Goal: Task Accomplishment & Management: Use online tool/utility

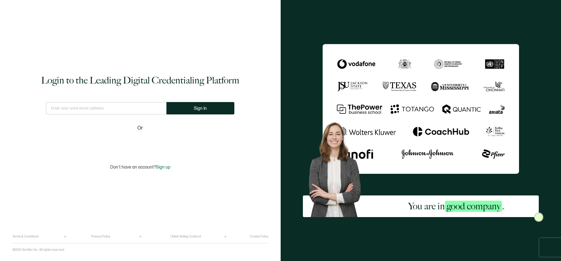
click at [117, 104] on input "text" at bounding box center [106, 108] width 120 height 12
click at [95, 109] on input "text" at bounding box center [106, 108] width 120 height 12
type input "[EMAIL_ADDRESS][DOMAIN_NAME]"
click at [208, 107] on button "Sign In" at bounding box center [200, 108] width 68 height 12
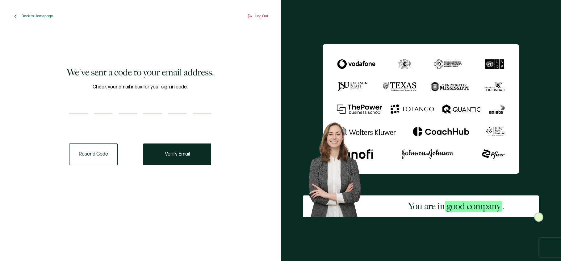
click at [74, 108] on input "number" at bounding box center [78, 108] width 19 height 12
type input "5"
type input "6"
type input "2"
type input "7"
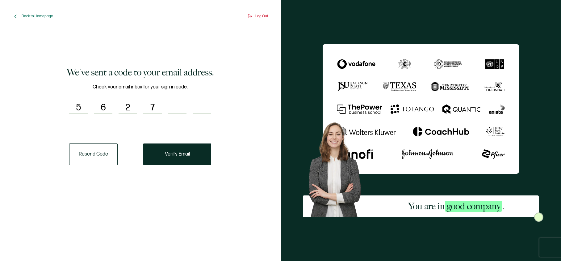
type input "1"
type input "3"
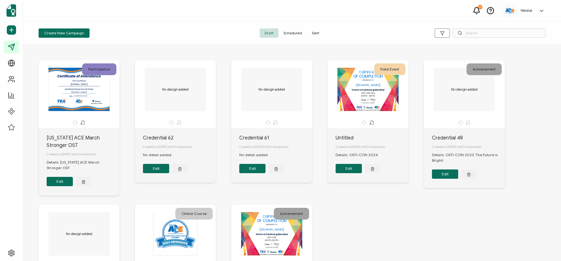
click at [95, 106] on div "The recipient’s full name, which will be automatically filled based on the info…" at bounding box center [79, 89] width 65 height 43
click at [94, 99] on div "The recipient’s full name, which will be automatically filled based on the info…" at bounding box center [79, 89] width 65 height 43
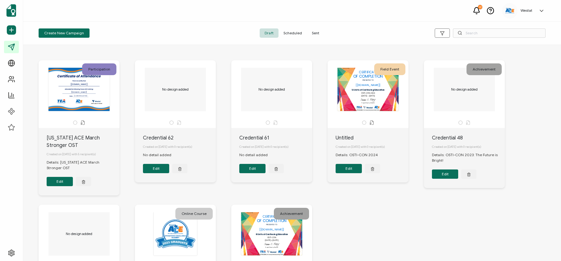
click at [94, 99] on div "The recipient’s full name, which will be automatically filled based on the info…" at bounding box center [79, 89] width 65 height 43
click at [76, 84] on div "The recipient’s full name, which will be automatically filled based on the info…" at bounding box center [79, 89] width 65 height 43
click at [52, 179] on button "Edit" at bounding box center [60, 181] width 26 height 9
